Goal: Task Accomplishment & Management: Complete application form

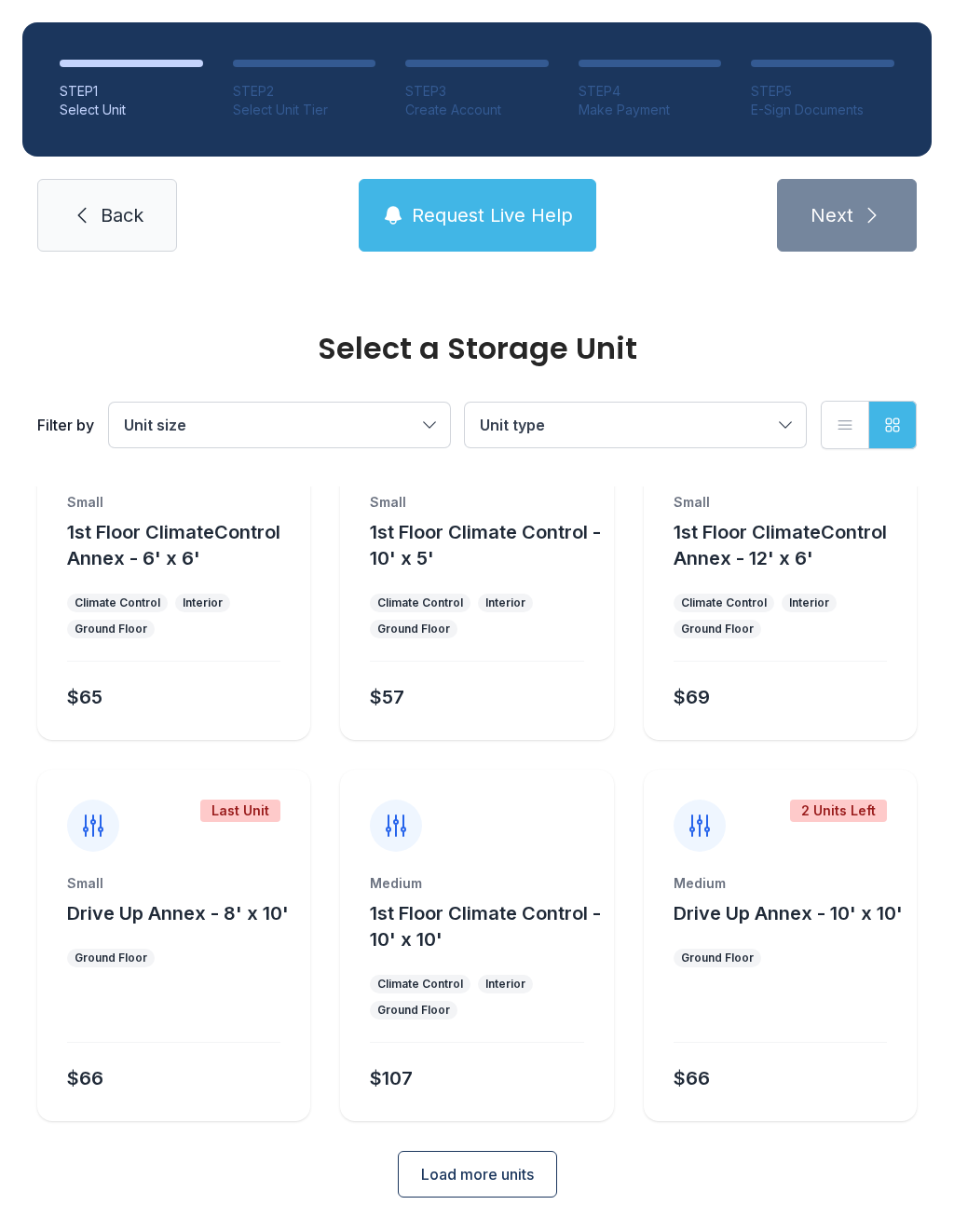
scroll to position [101, 0]
click at [503, 1196] on button "Load more units" at bounding box center [477, 1175] width 159 height 47
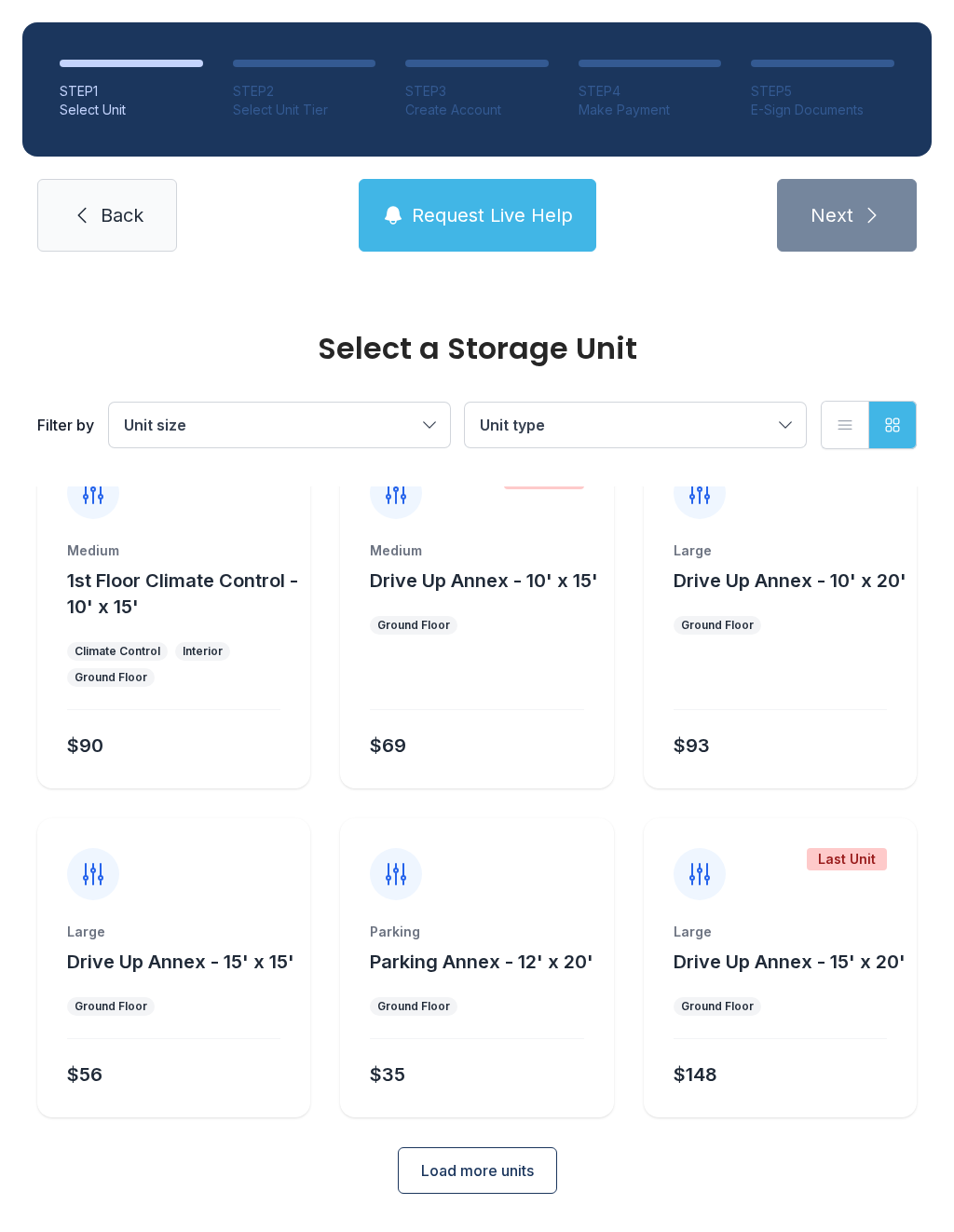
scroll to position [810, 0]
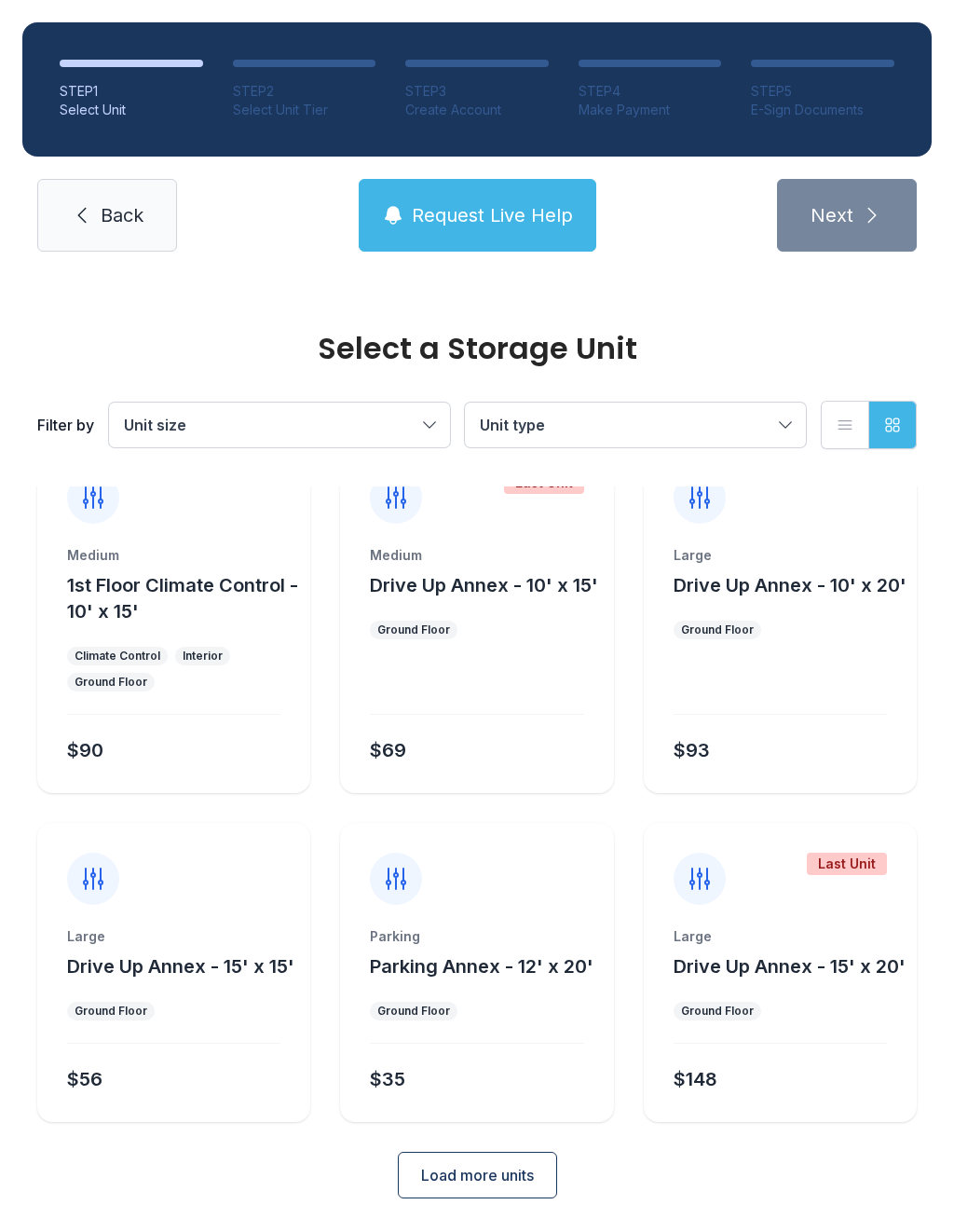
click at [488, 1168] on span "Load more units" at bounding box center [478, 1175] width 113 height 22
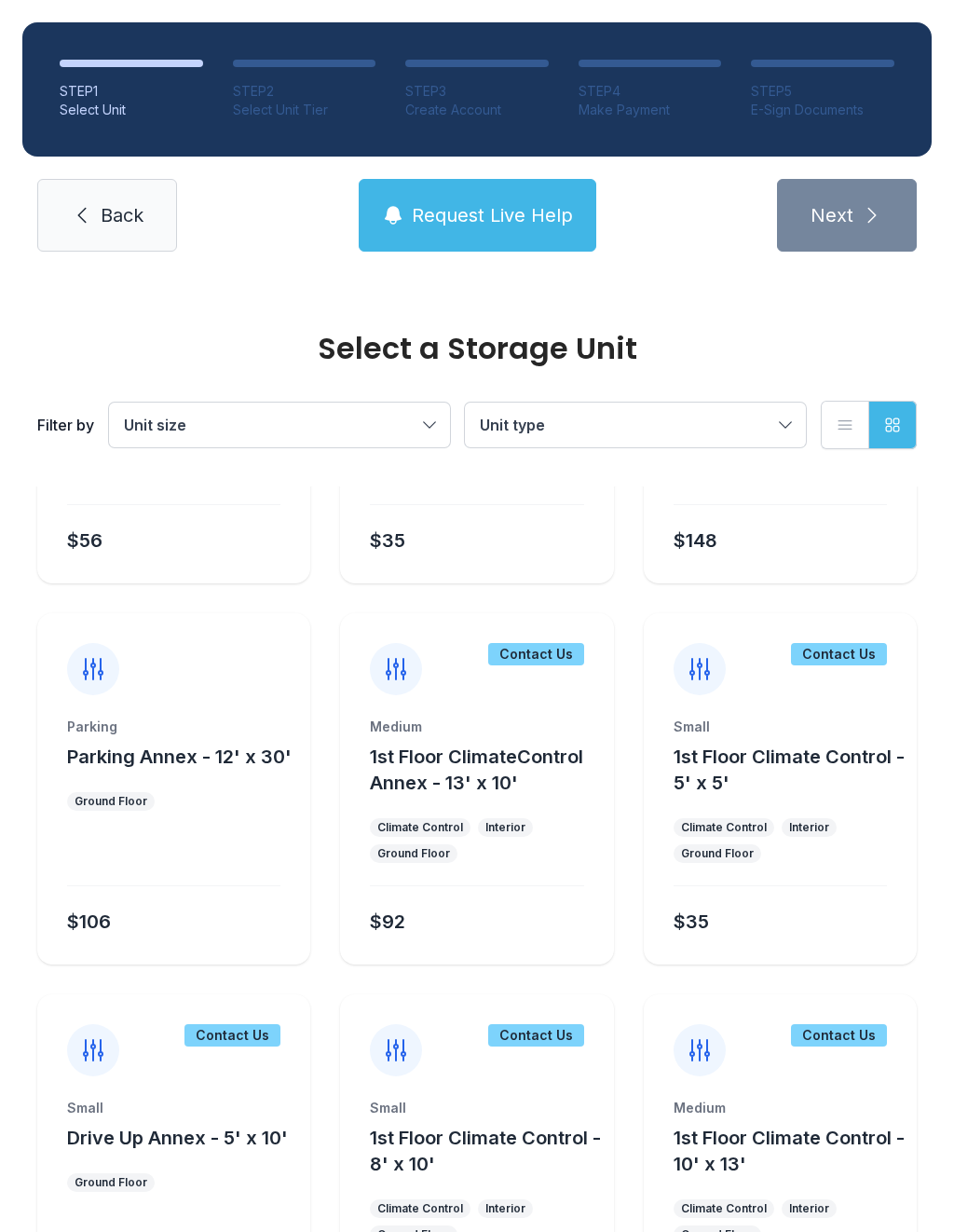
scroll to position [1404, 0]
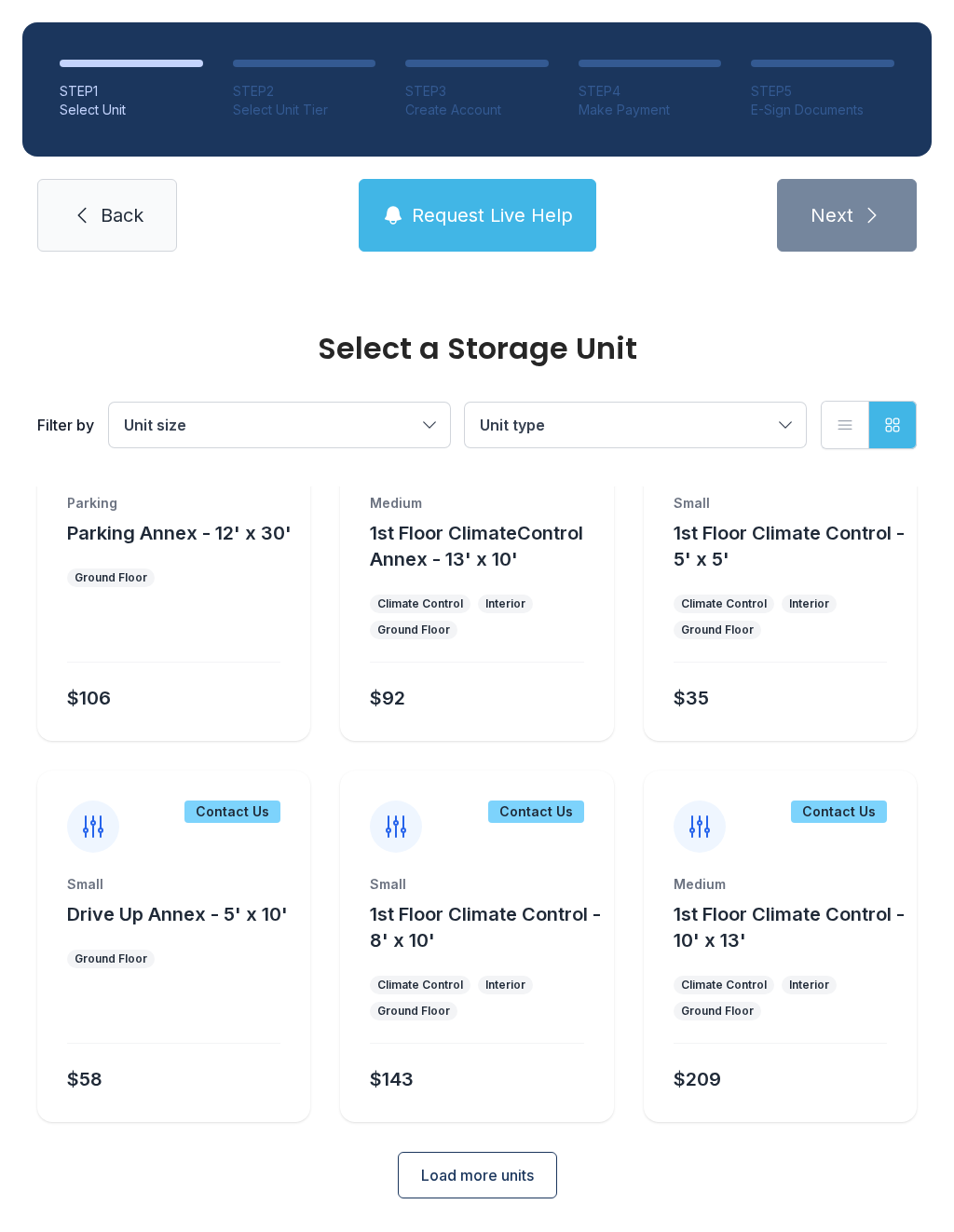
click at [498, 1176] on span "Load more units" at bounding box center [478, 1175] width 113 height 22
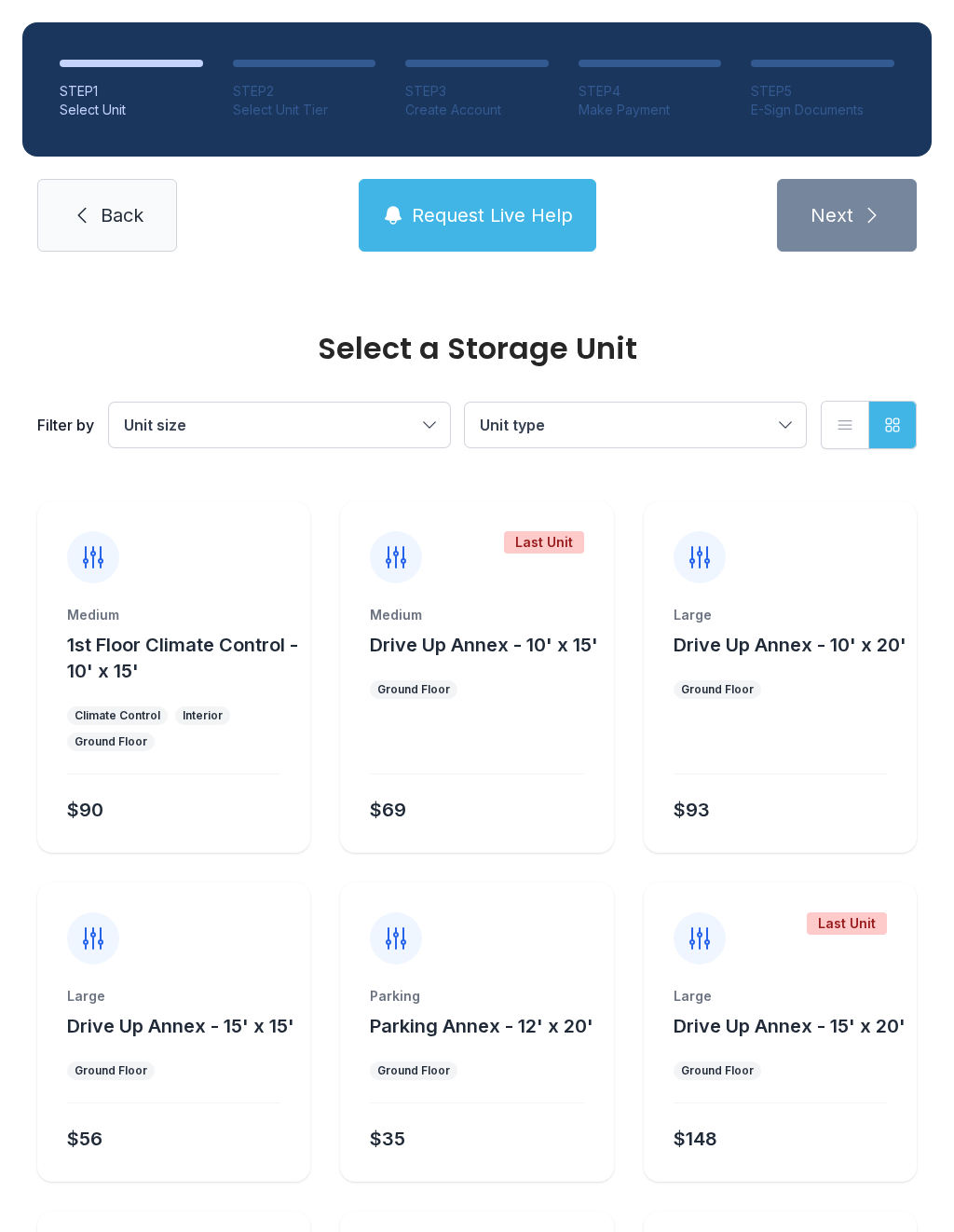
scroll to position [655, 0]
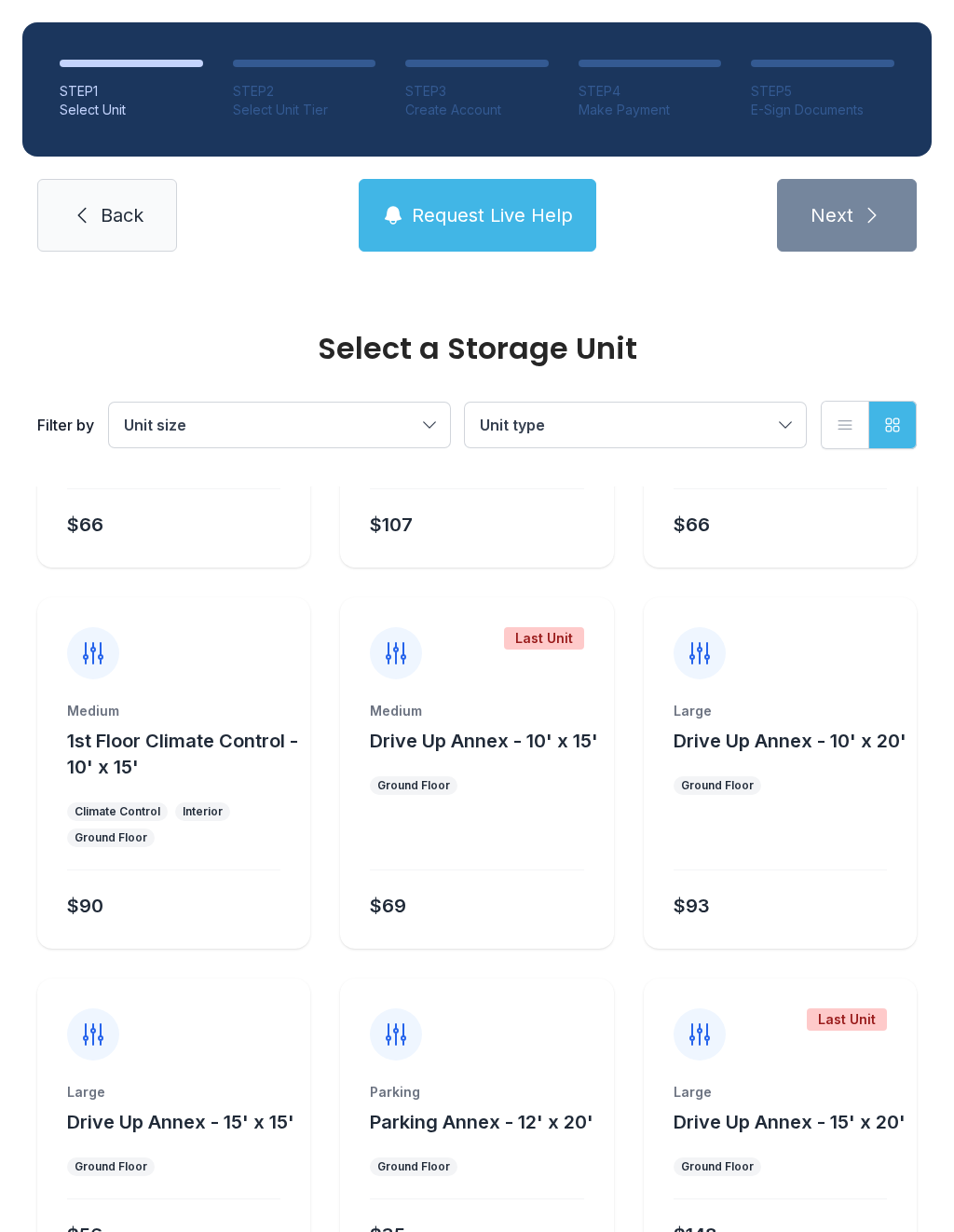
click at [423, 443] on button "Unit size" at bounding box center [280, 424] width 341 height 45
click at [419, 424] on button "Unit size" at bounding box center [280, 424] width 341 height 45
click at [584, 428] on span "Unit type" at bounding box center [625, 424] width 292 height 22
click at [618, 439] on button "Unit type" at bounding box center [635, 424] width 341 height 45
click at [616, 428] on span "Unit type" at bounding box center [625, 424] width 292 height 22
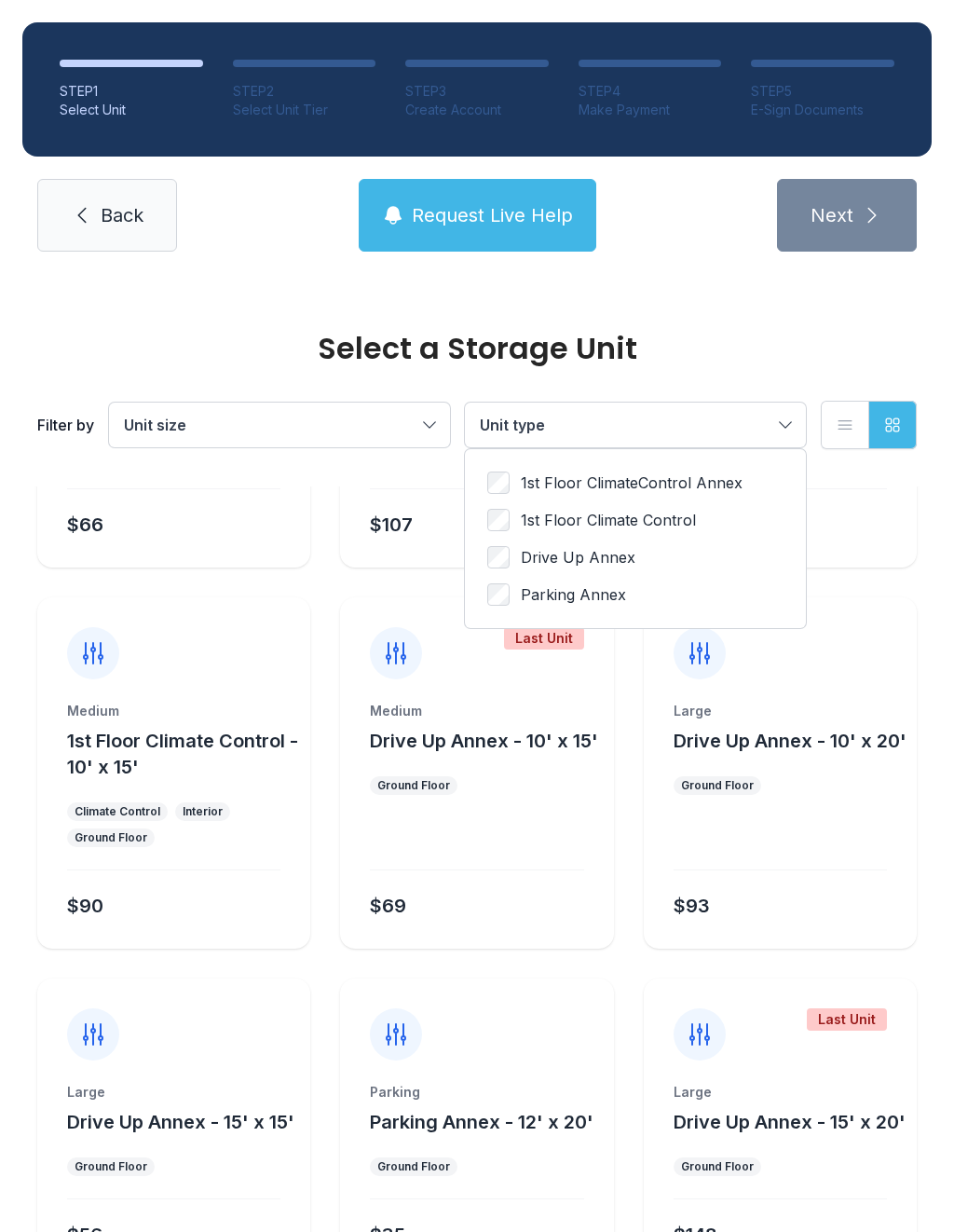
click at [598, 426] on span "Unit type" at bounding box center [625, 424] width 292 height 22
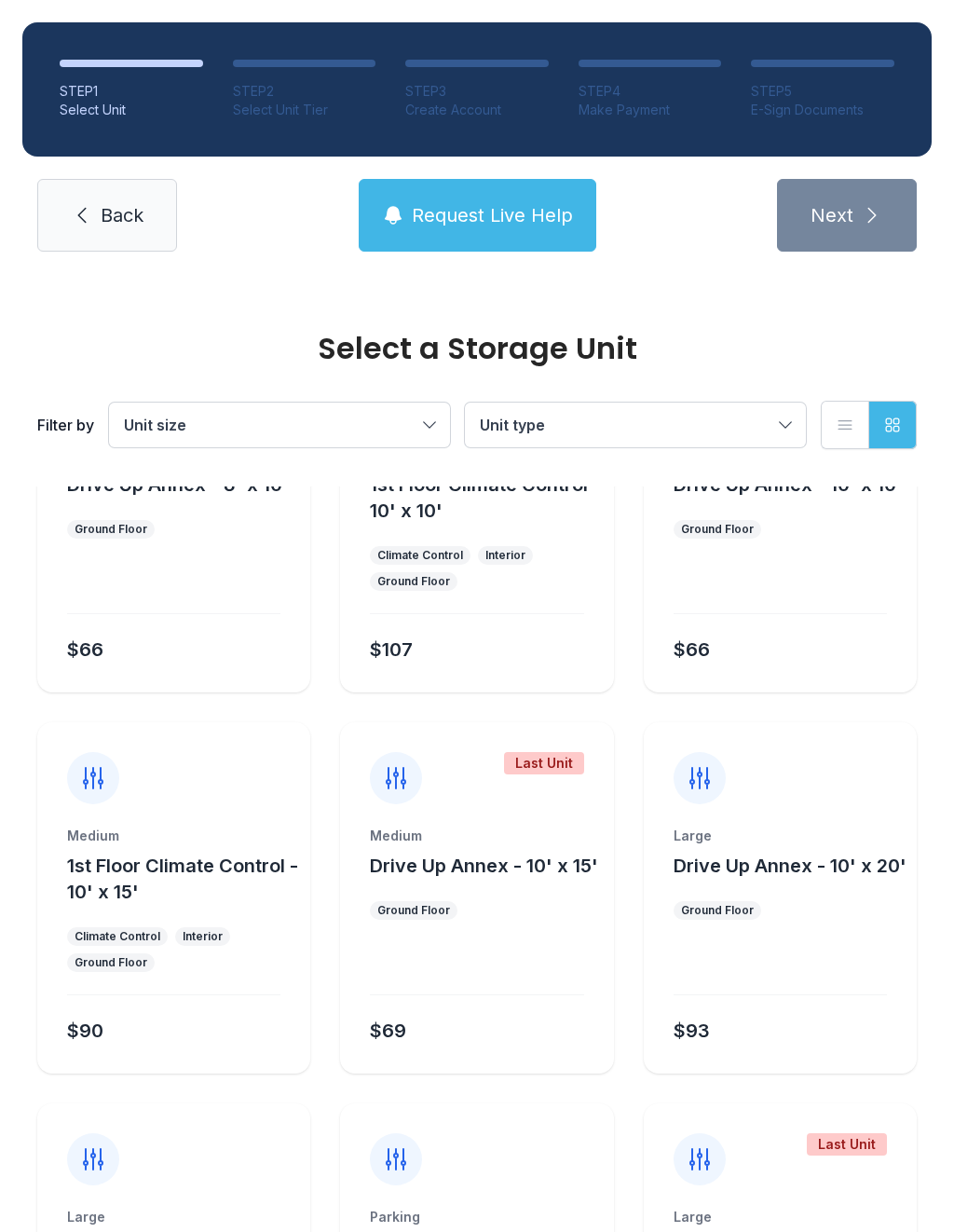
scroll to position [530, 0]
click at [112, 247] on link "Back" at bounding box center [107, 216] width 140 height 73
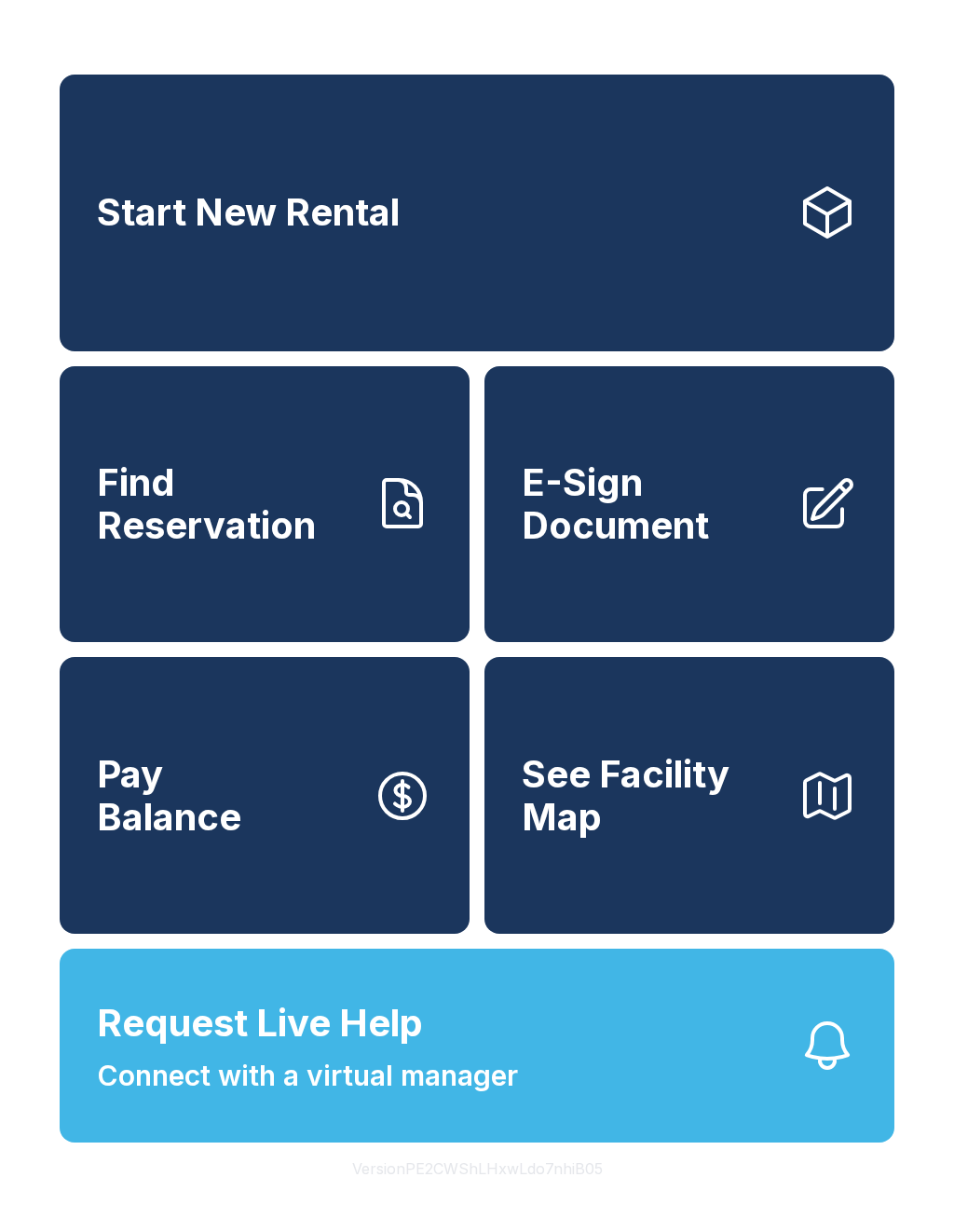
click at [761, 528] on span "E-Sign Document" at bounding box center [652, 504] width 261 height 85
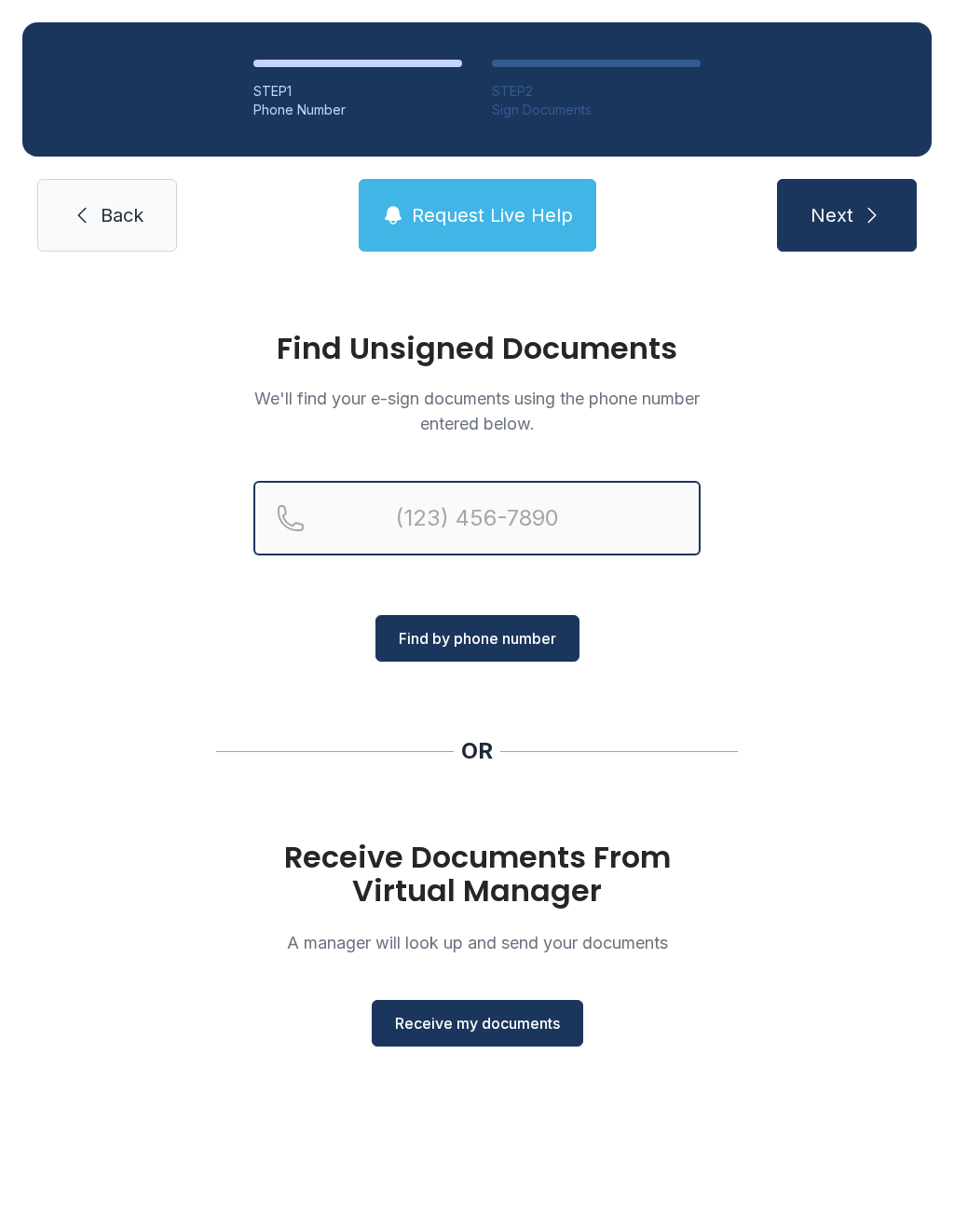
click at [572, 513] on input "Reservation phone number" at bounding box center [477, 518] width 447 height 75
type input "[PHONE_NUMBER]"
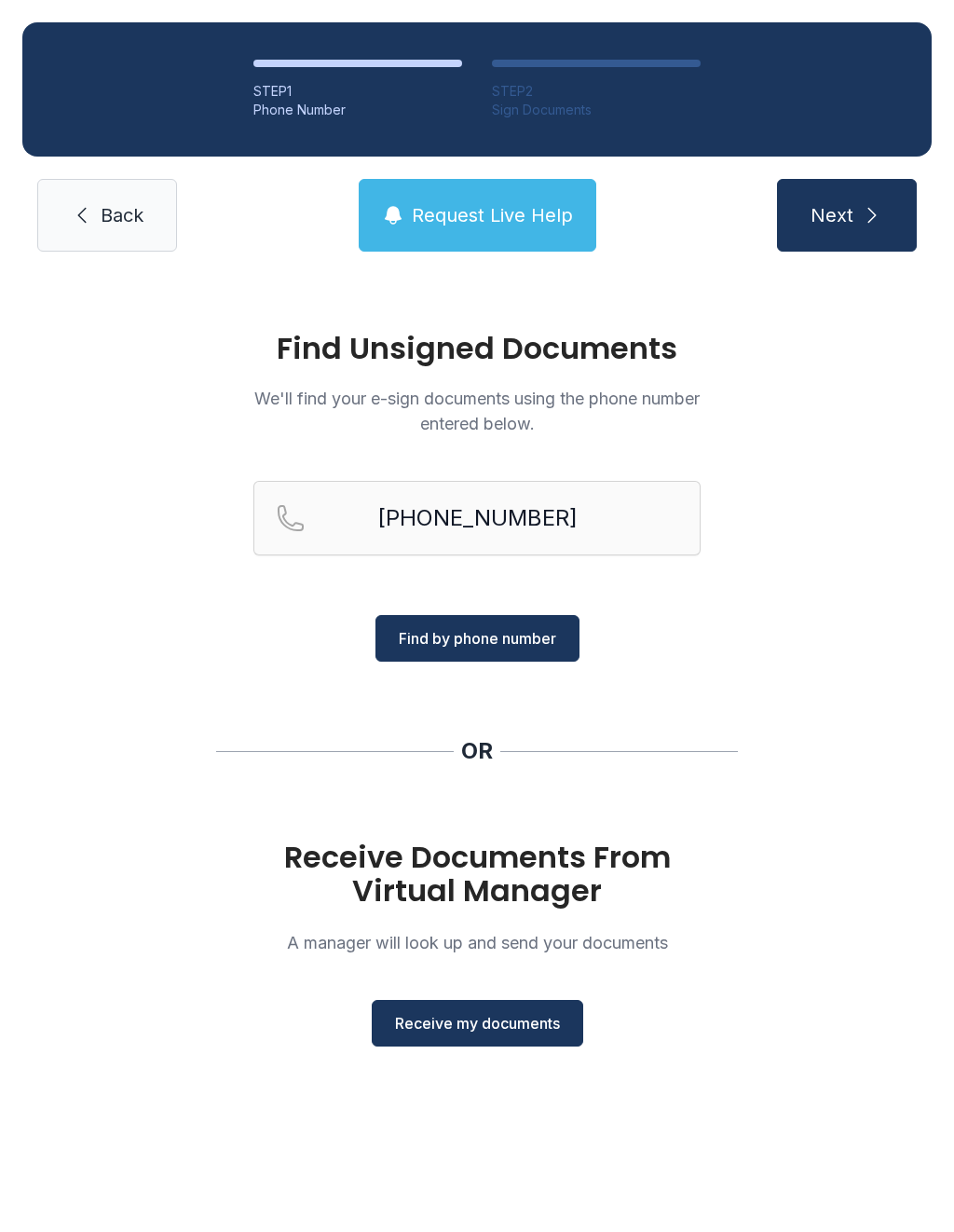
click at [513, 649] on span "Find by phone number" at bounding box center [477, 638] width 157 height 22
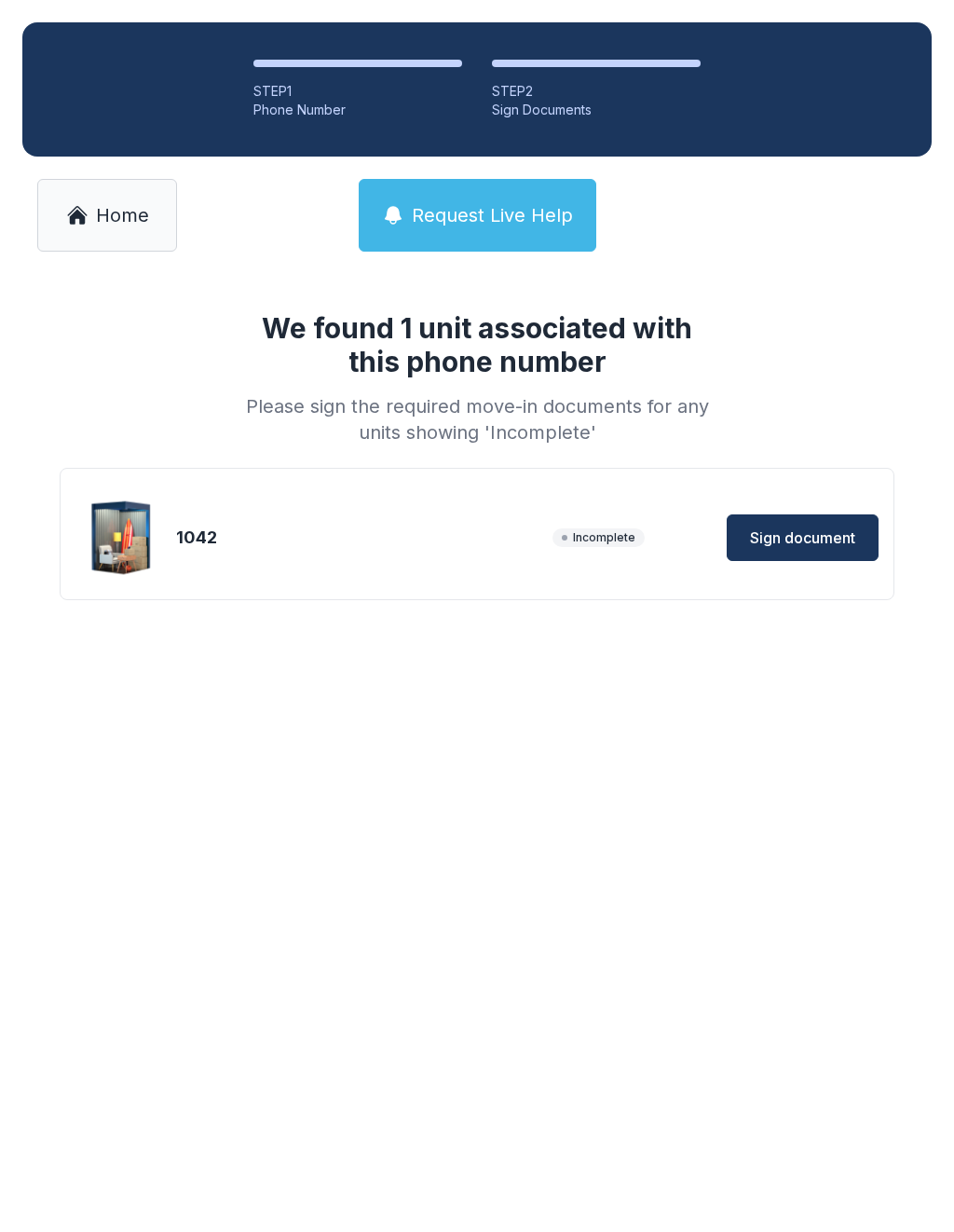
click at [804, 530] on span "Sign document" at bounding box center [803, 537] width 105 height 22
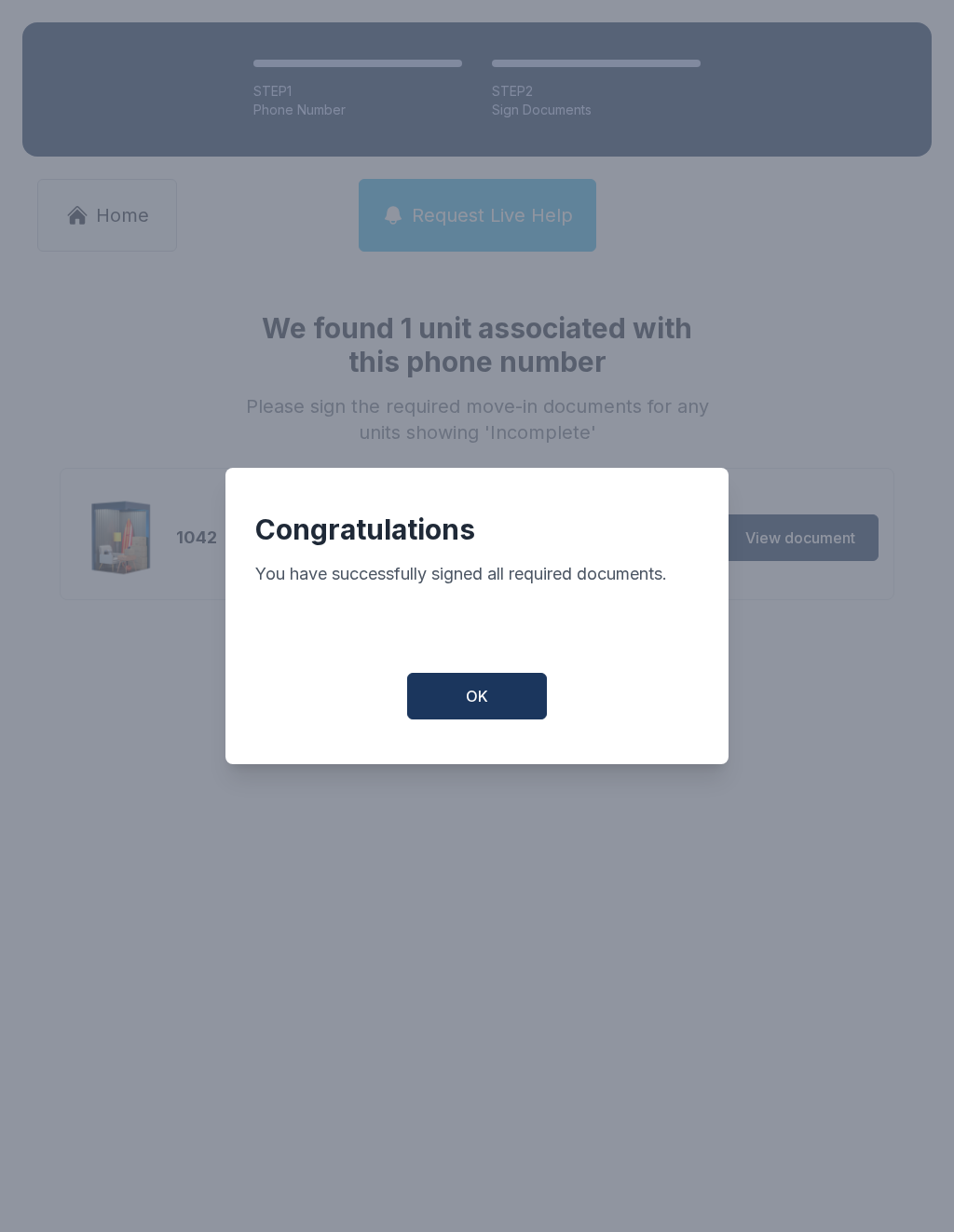
click at [516, 707] on button "OK" at bounding box center [477, 696] width 140 height 47
